Goal: Information Seeking & Learning: Compare options

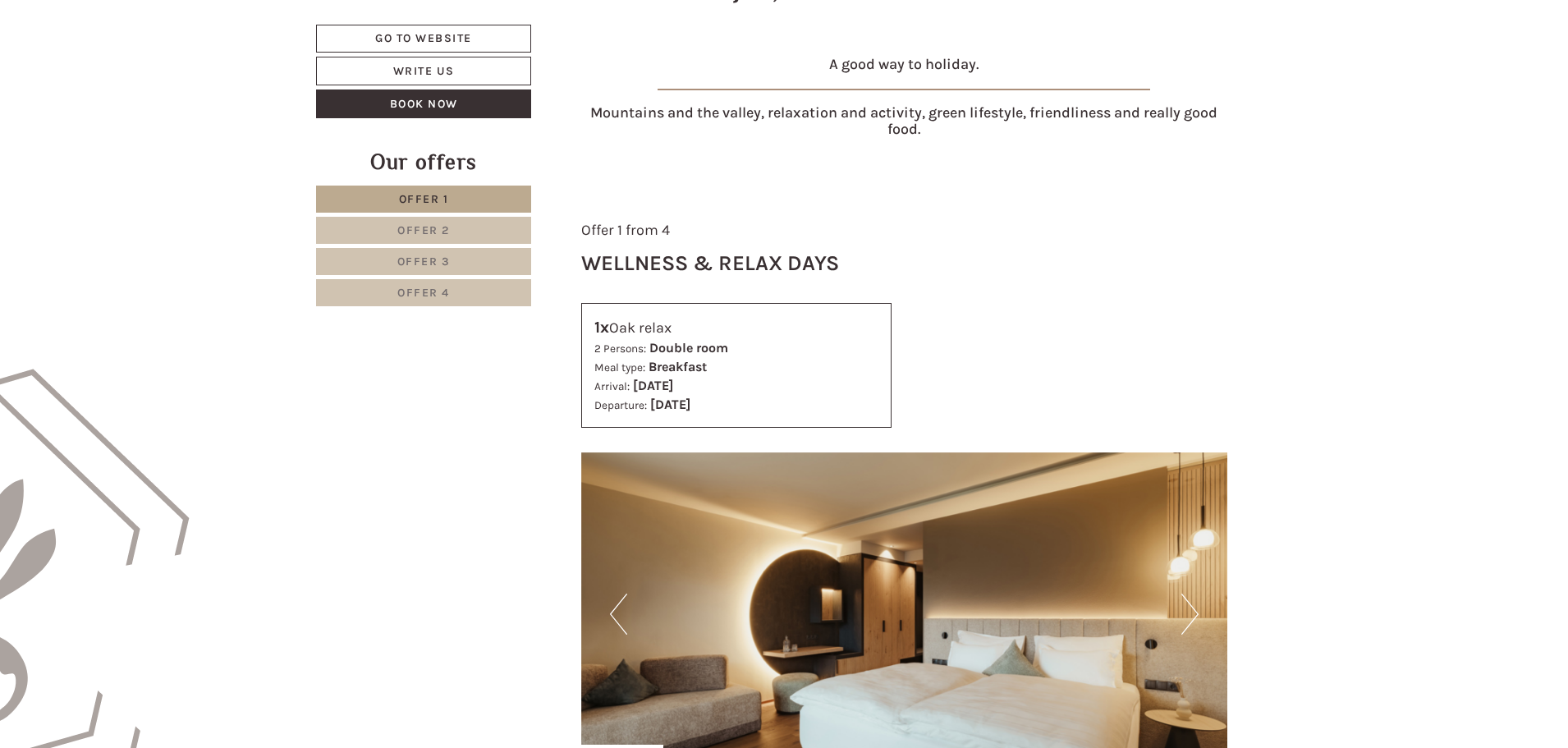
scroll to position [702, 0]
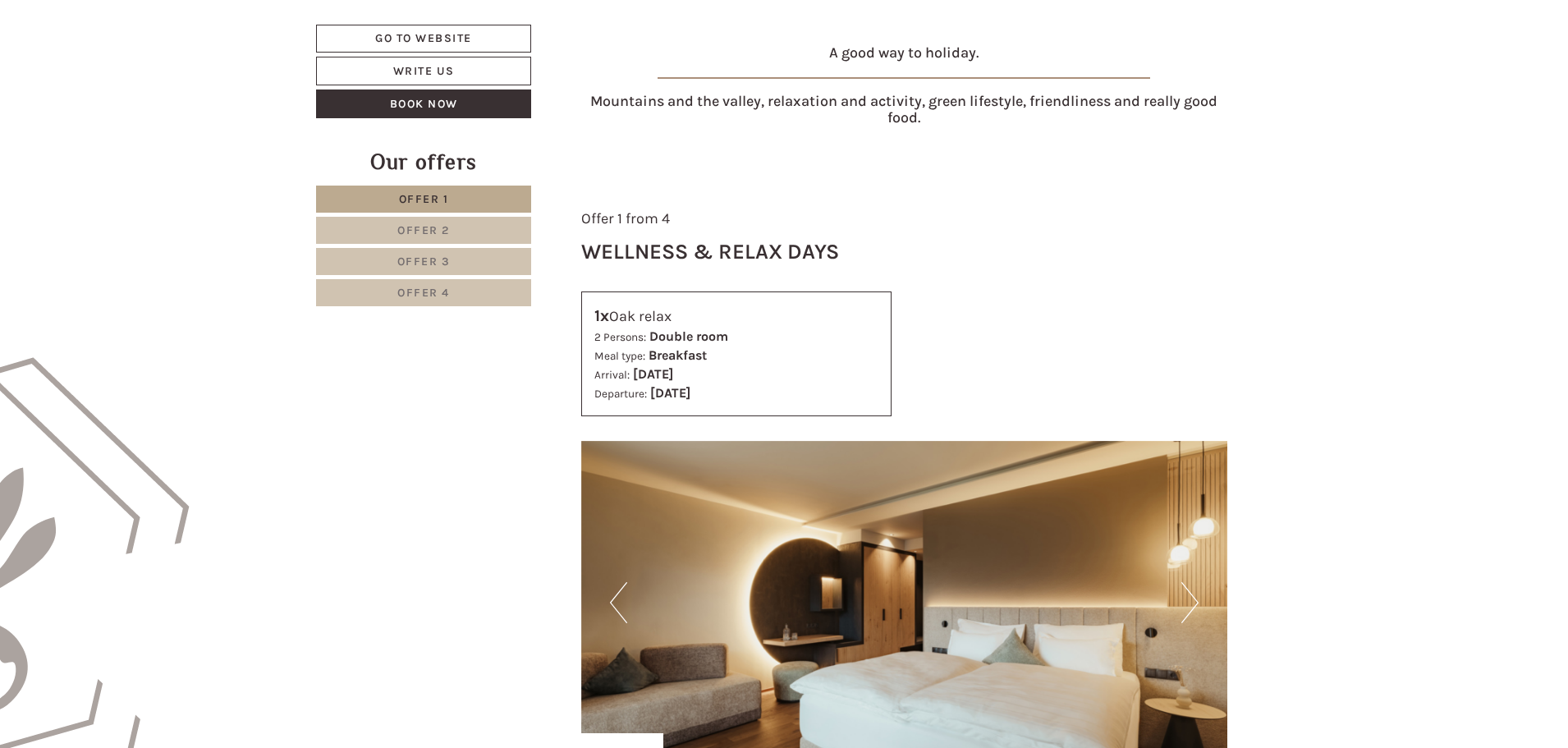
click at [436, 229] on span "Offer 2" at bounding box center [423, 231] width 53 height 14
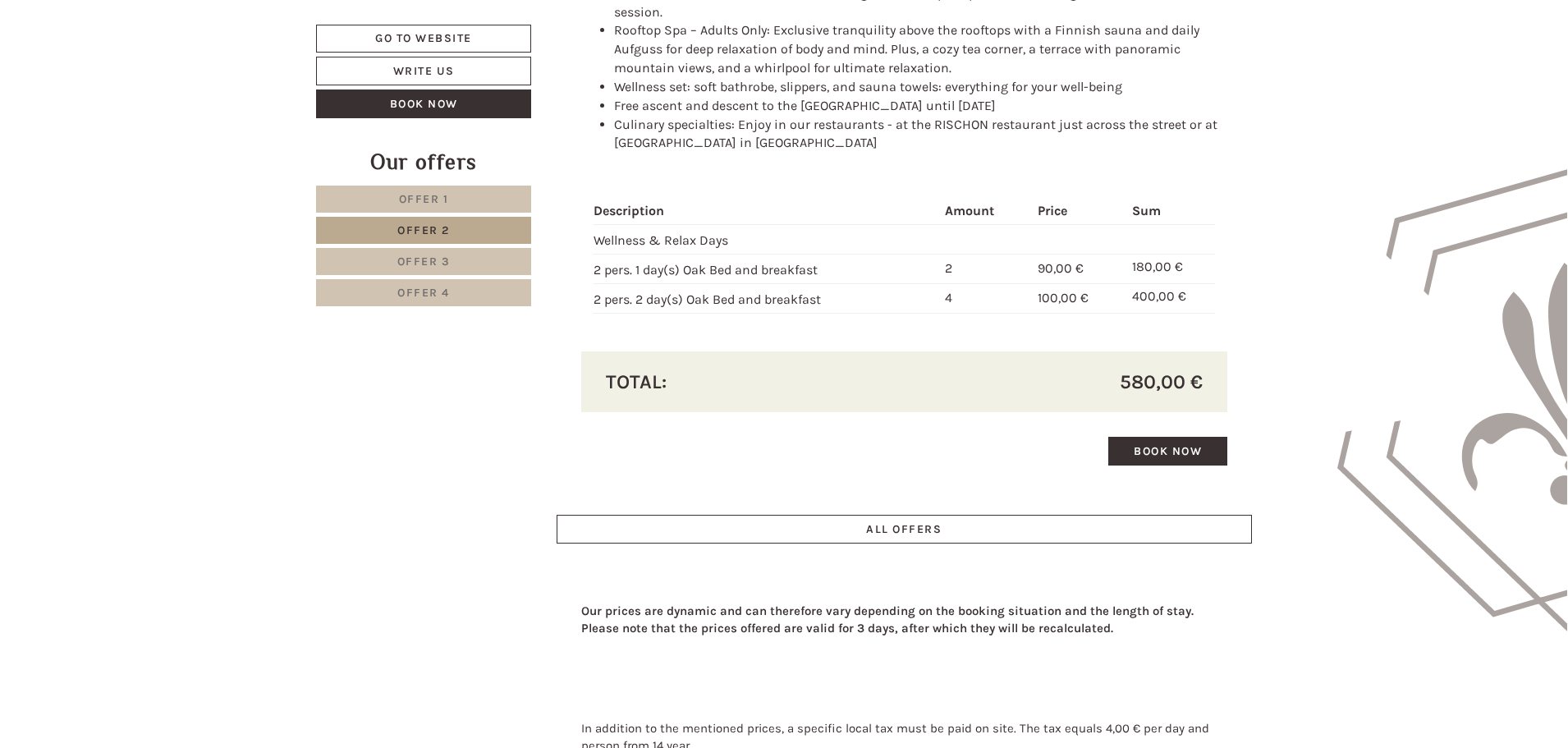
scroll to position [1843, 0]
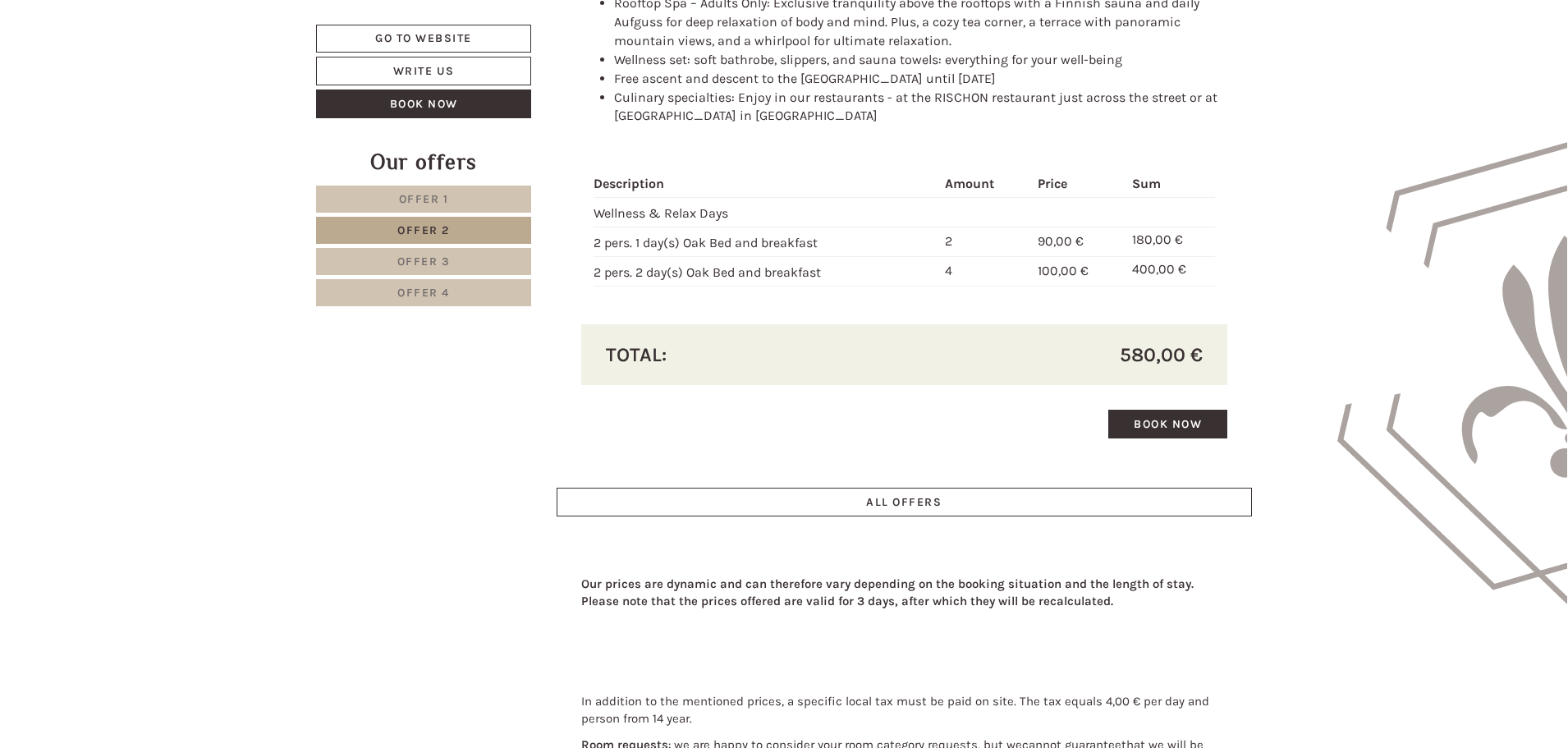
click at [436, 287] on link "Offer 4" at bounding box center [423, 293] width 215 height 27
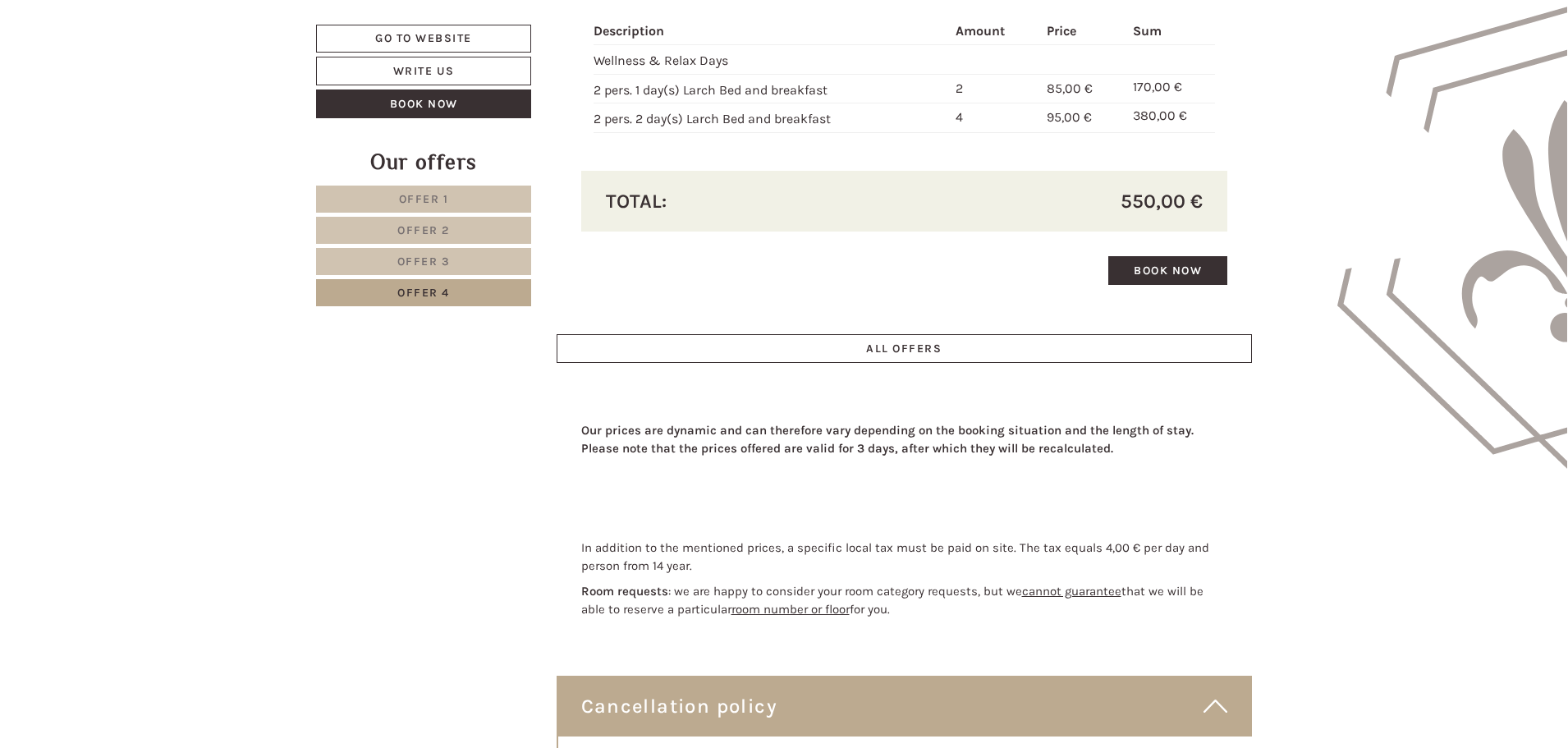
scroll to position [1987, 0]
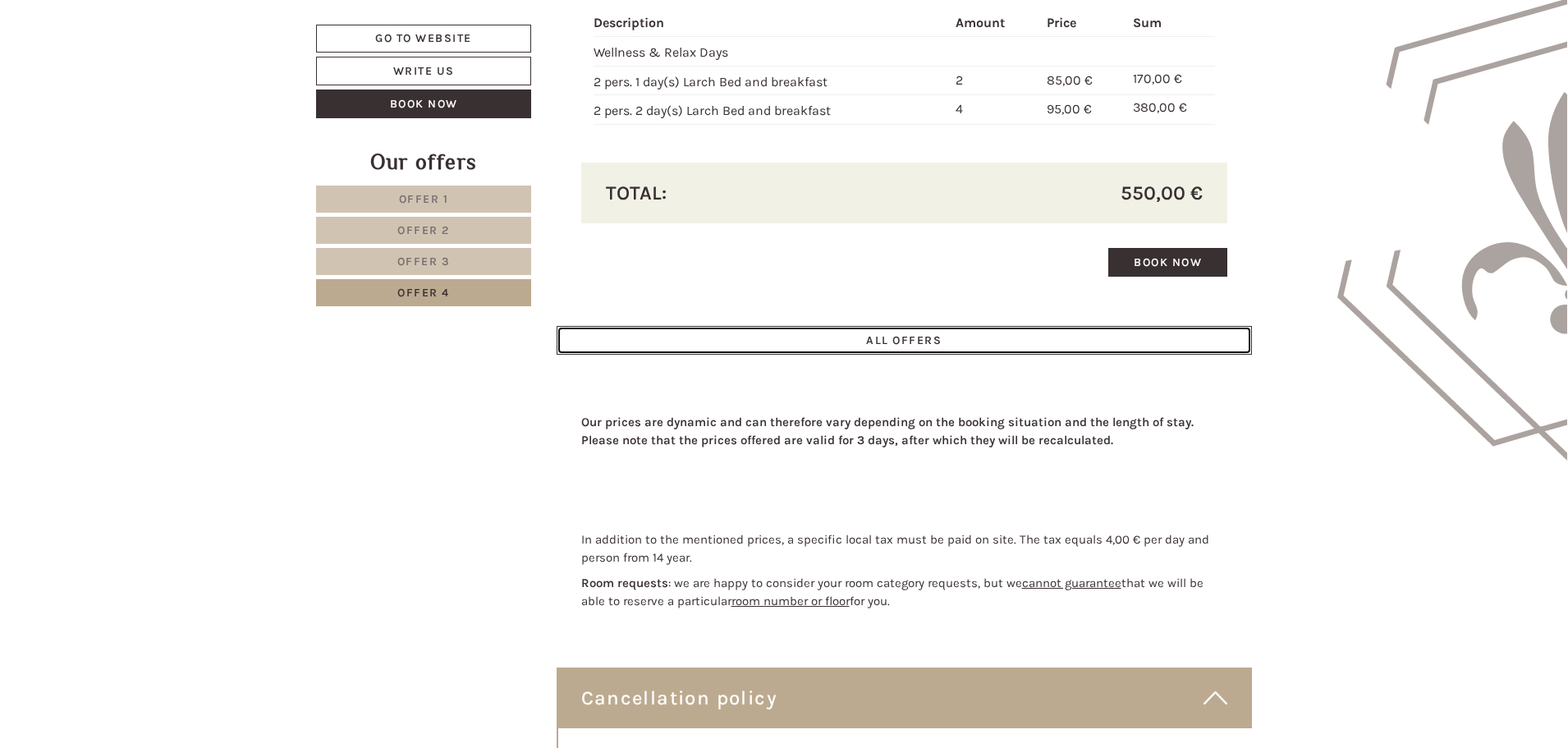
click at [899, 326] on link "ALL OFFERS" at bounding box center [905, 340] width 696 height 29
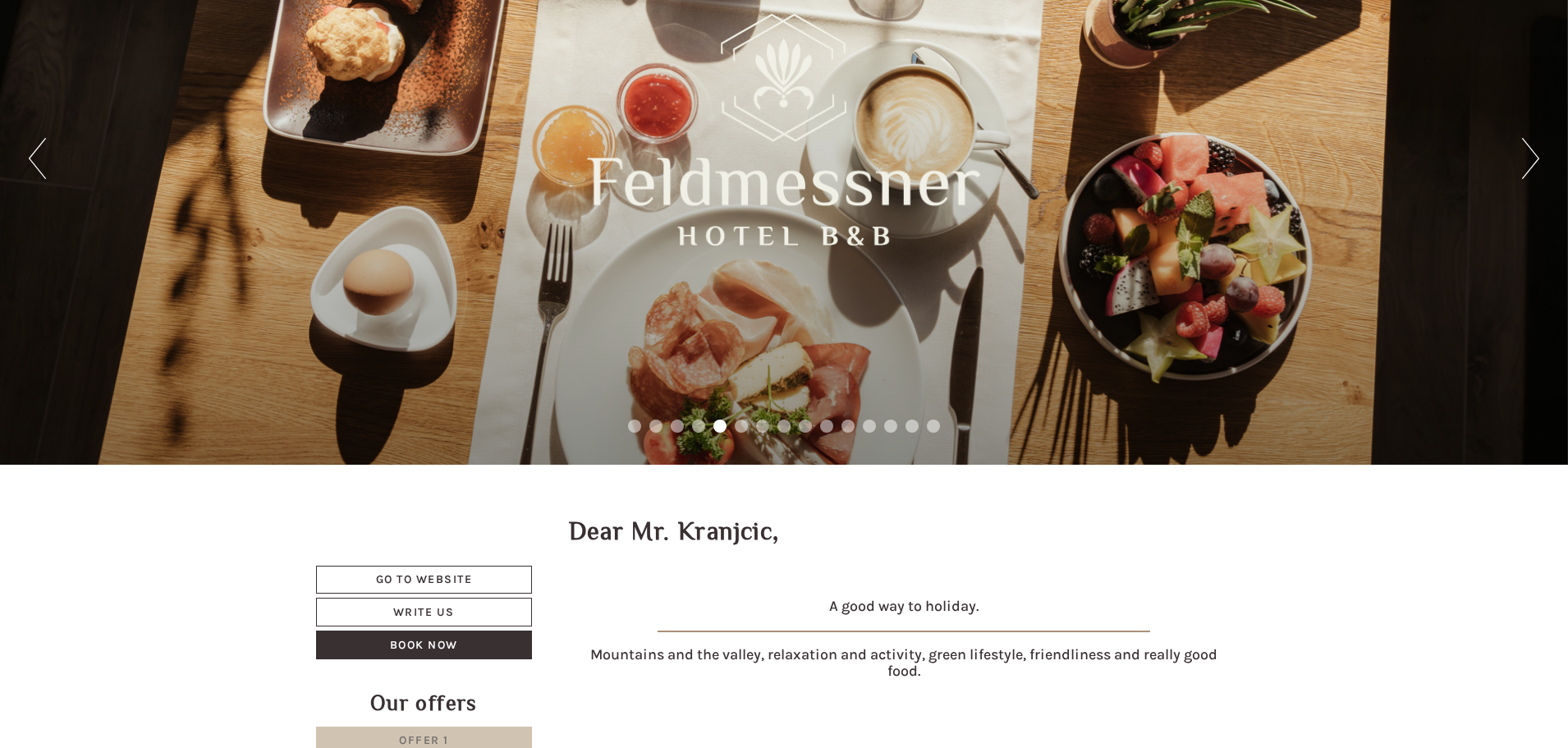
scroll to position [0, 0]
